Goal: Information Seeking & Learning: Learn about a topic

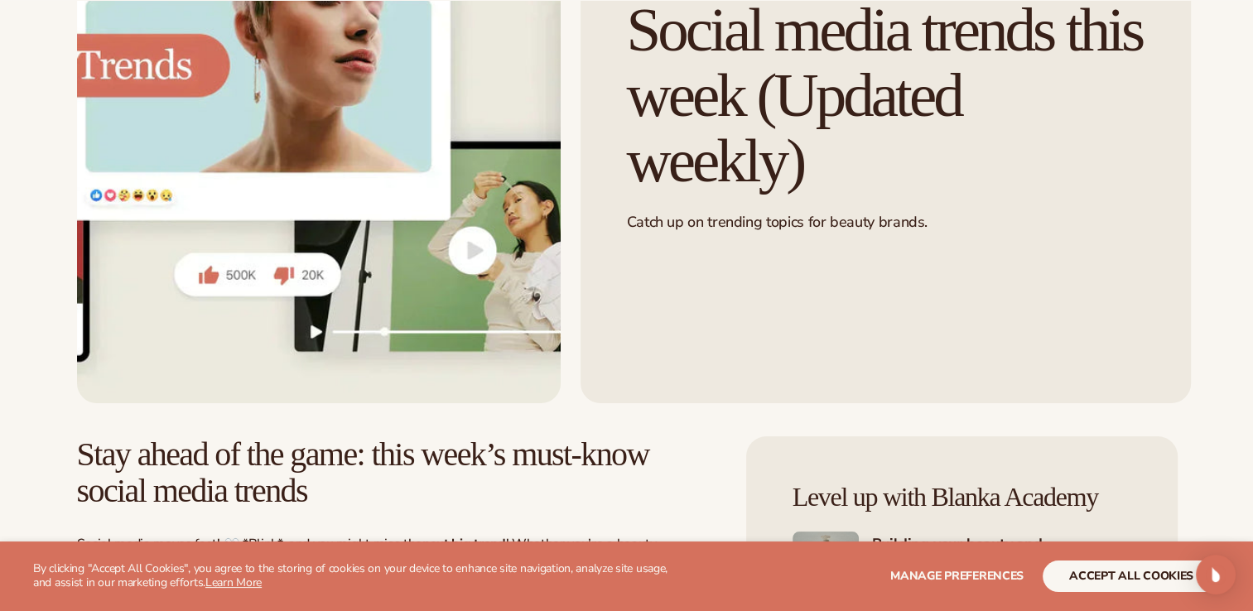
scroll to position [248, 0]
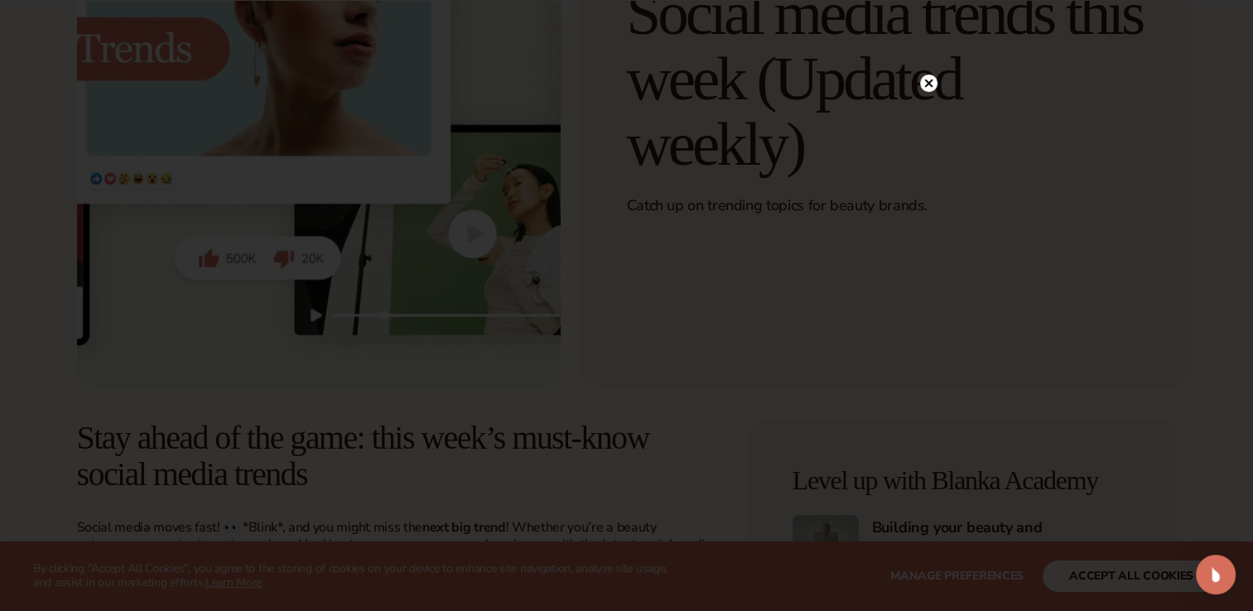
click at [1125, 575] on div at bounding box center [626, 305] width 1253 height 611
click at [921, 117] on circle at bounding box center [928, 117] width 17 height 17
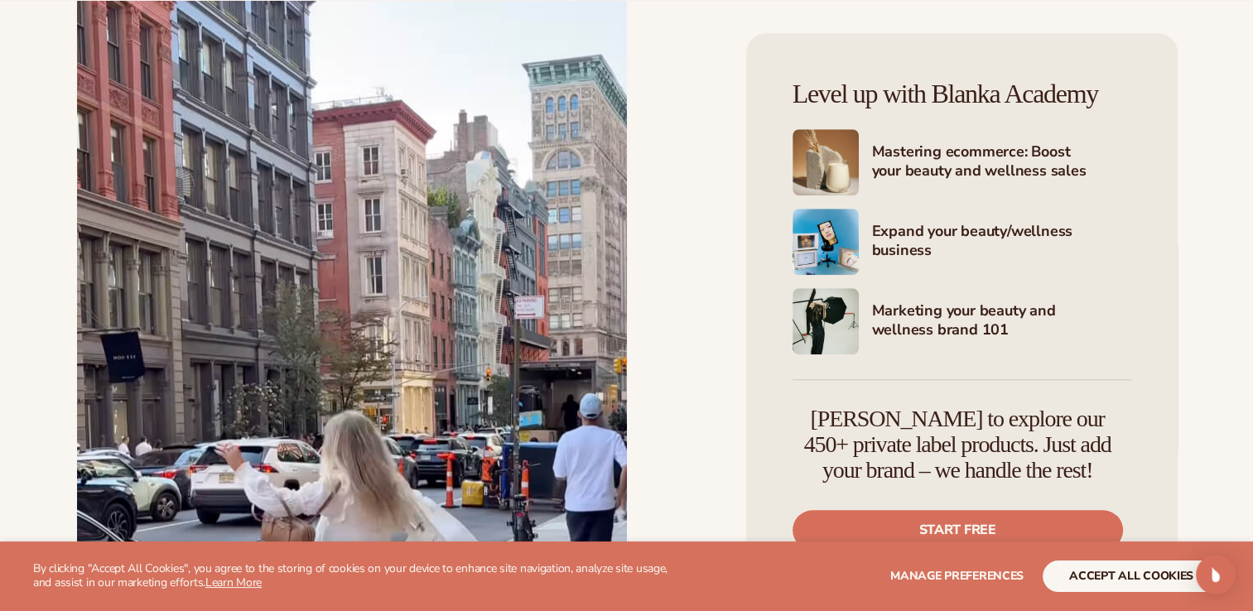
scroll to position [7951, 0]
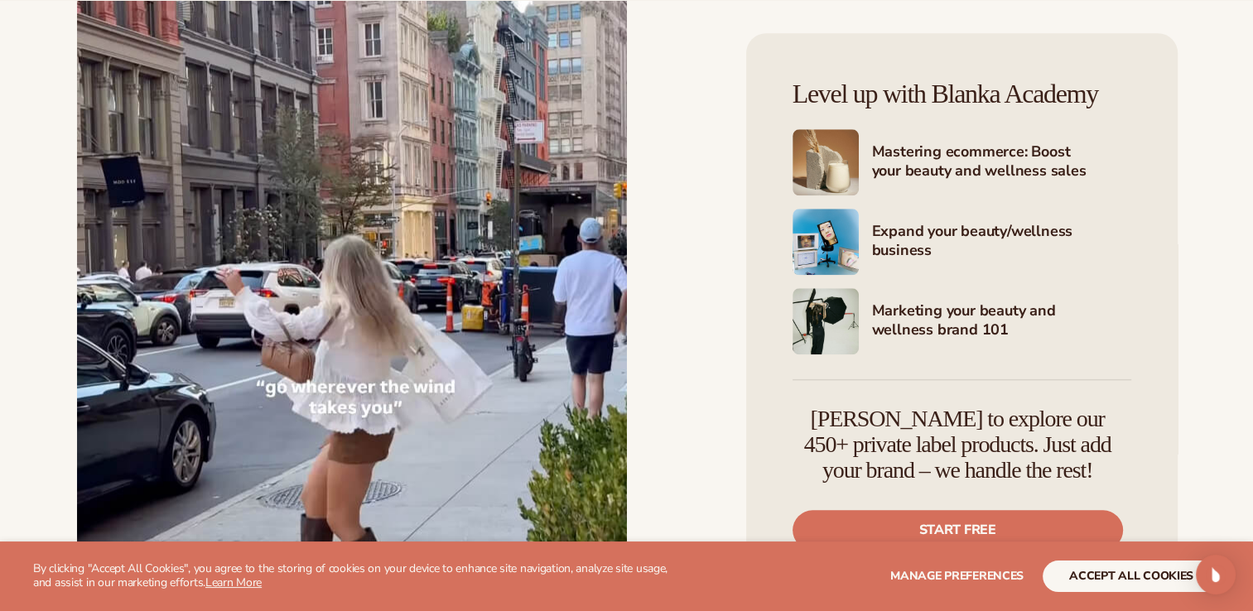
click at [357, 347] on img at bounding box center [352, 240] width 550 height 911
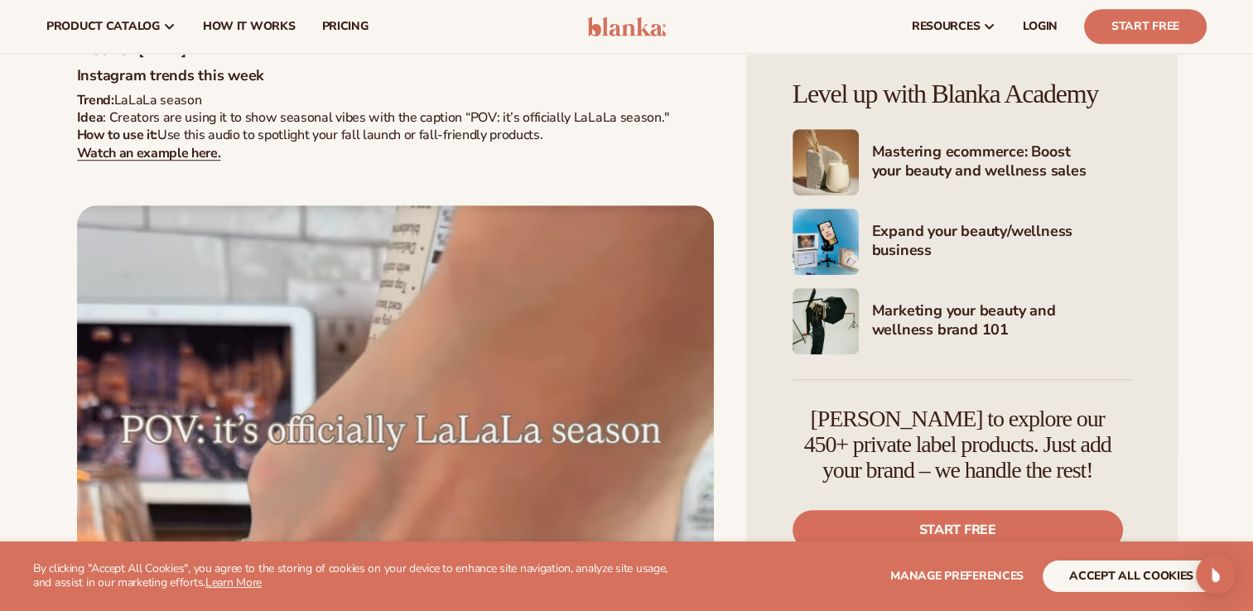
scroll to position [911, 0]
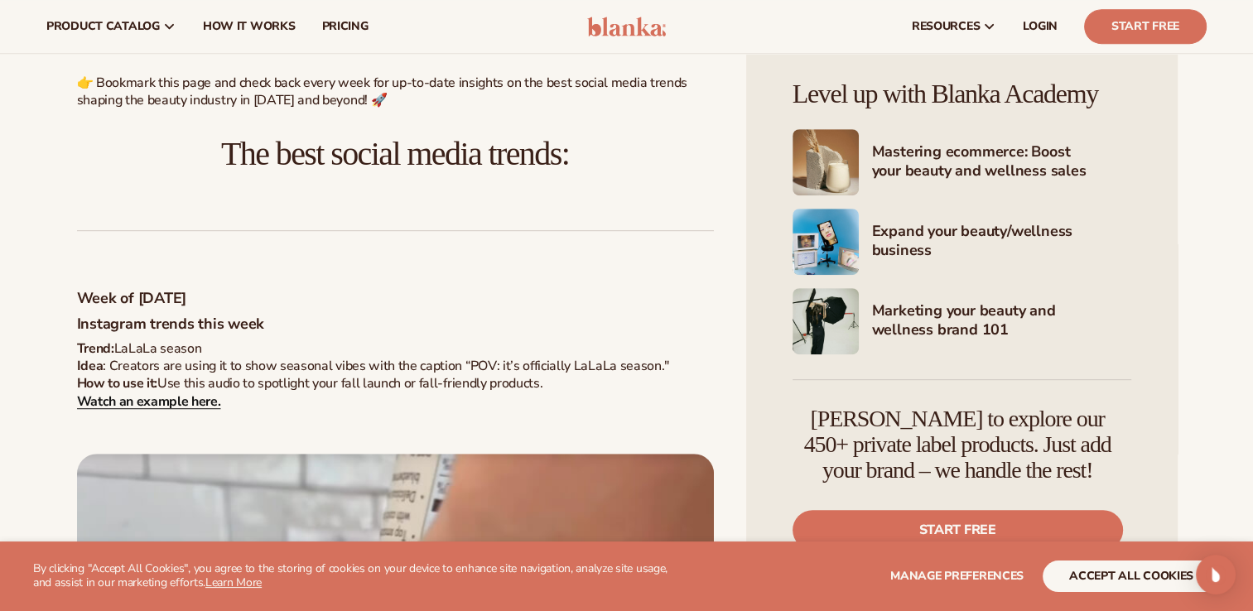
click at [142, 405] on strong "Watch an example here." at bounding box center [149, 402] width 144 height 18
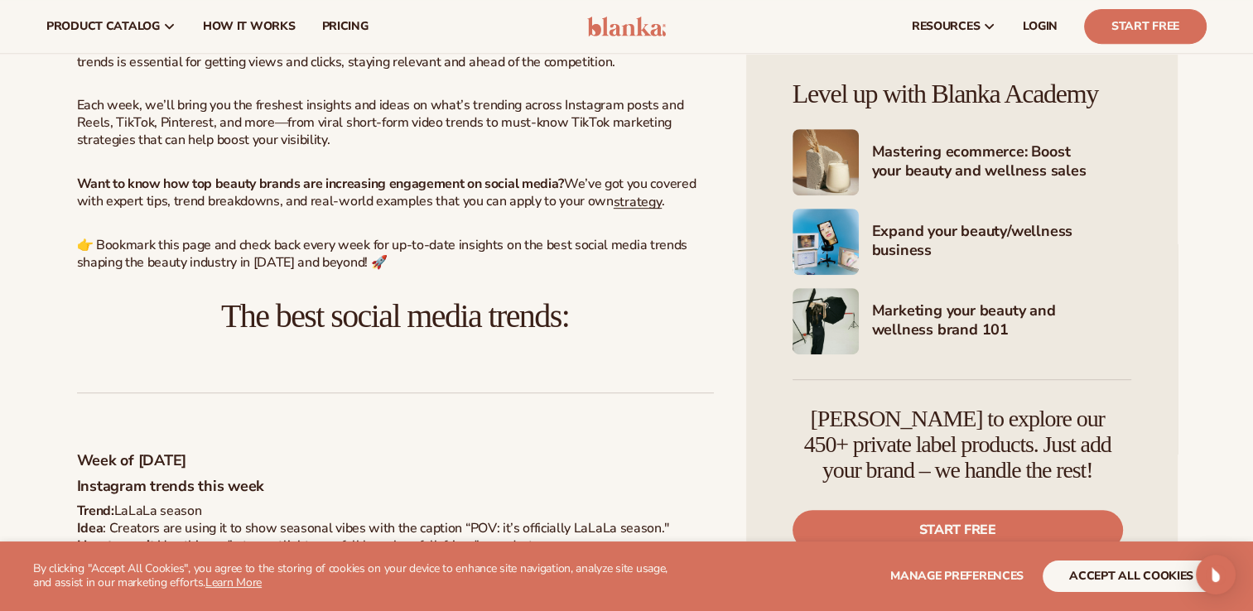
scroll to position [745, 0]
